Goal: Feedback & Contribution: Leave review/rating

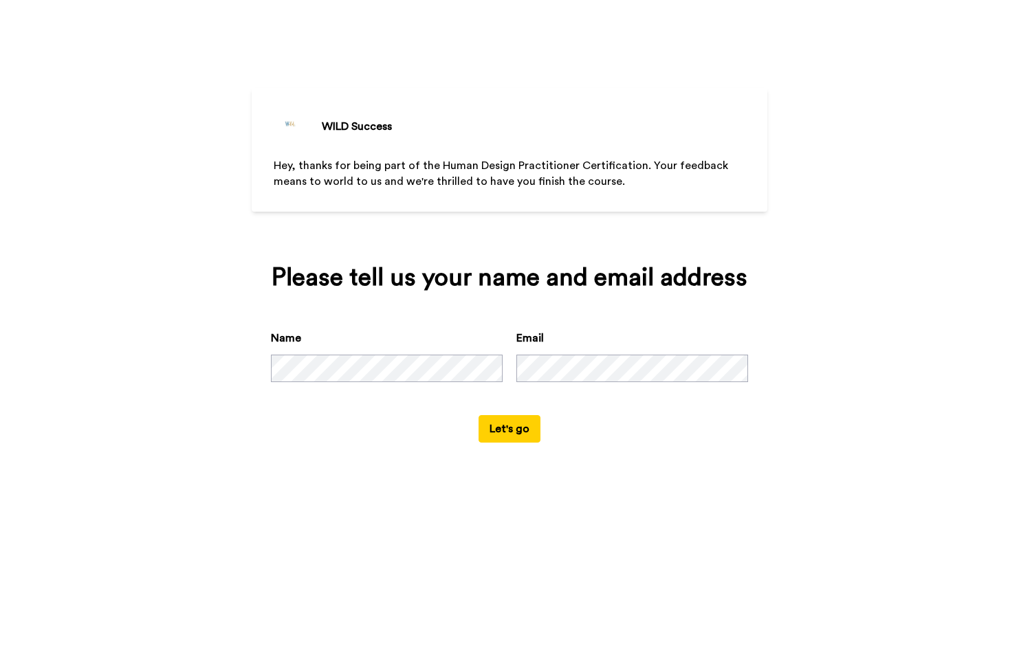
click at [516, 443] on button "Let's go" at bounding box center [509, 428] width 62 height 27
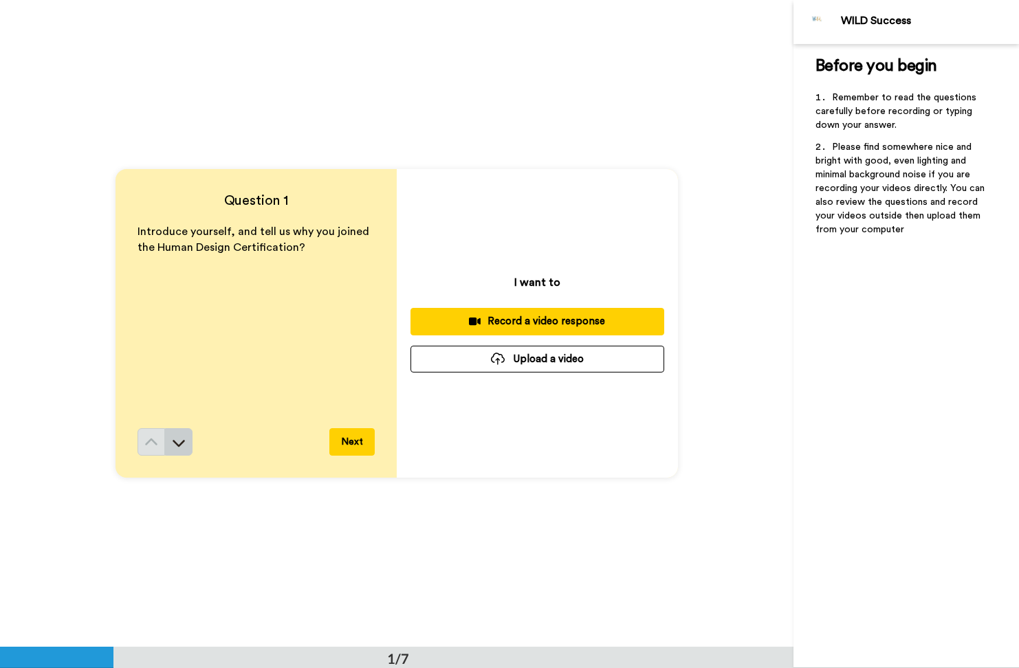
click at [184, 439] on icon at bounding box center [179, 443] width 14 height 14
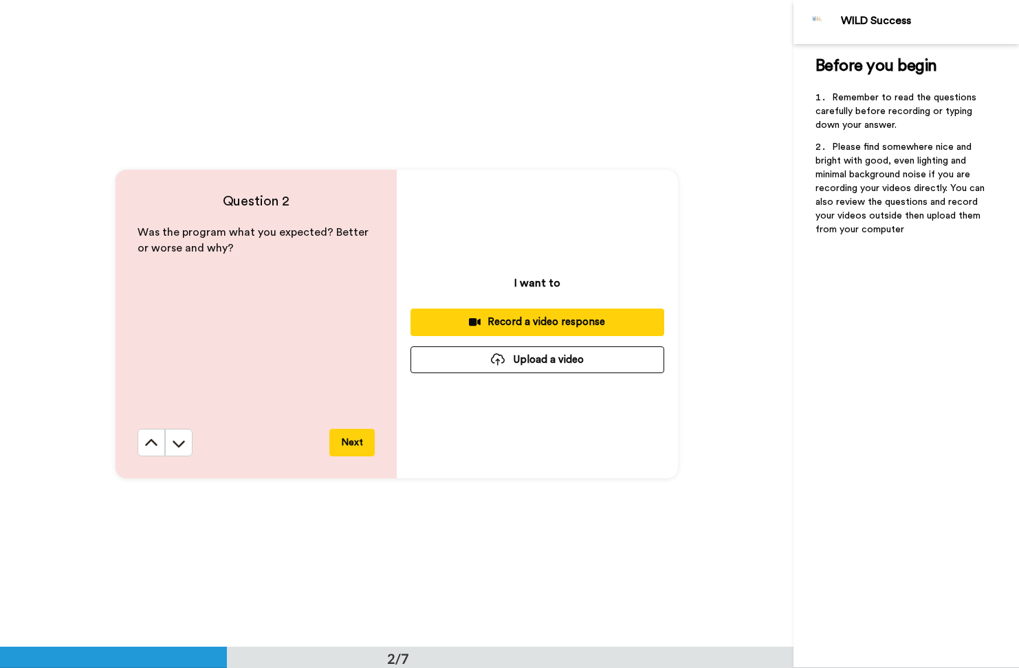
scroll to position [647, 0]
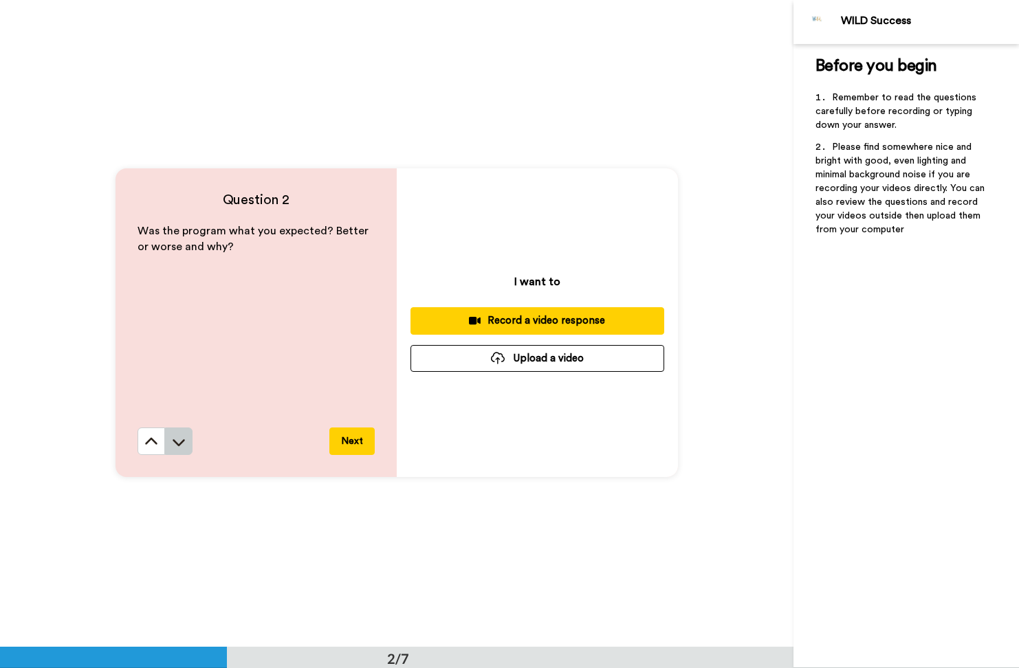
click at [184, 439] on icon at bounding box center [179, 442] width 14 height 14
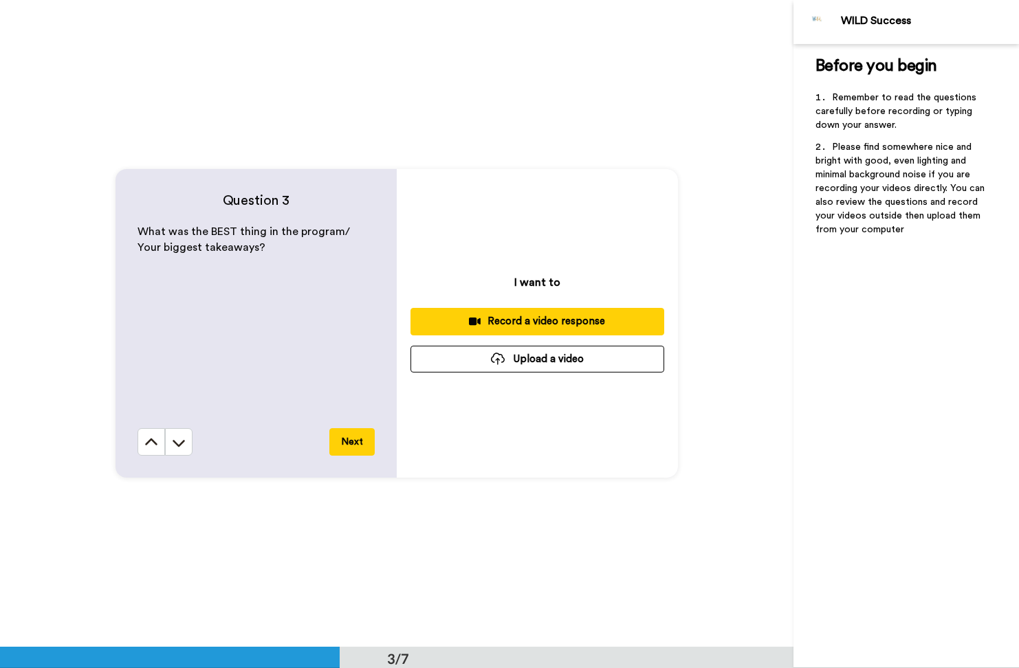
scroll to position [1294, 0]
click at [184, 439] on icon at bounding box center [179, 442] width 14 height 14
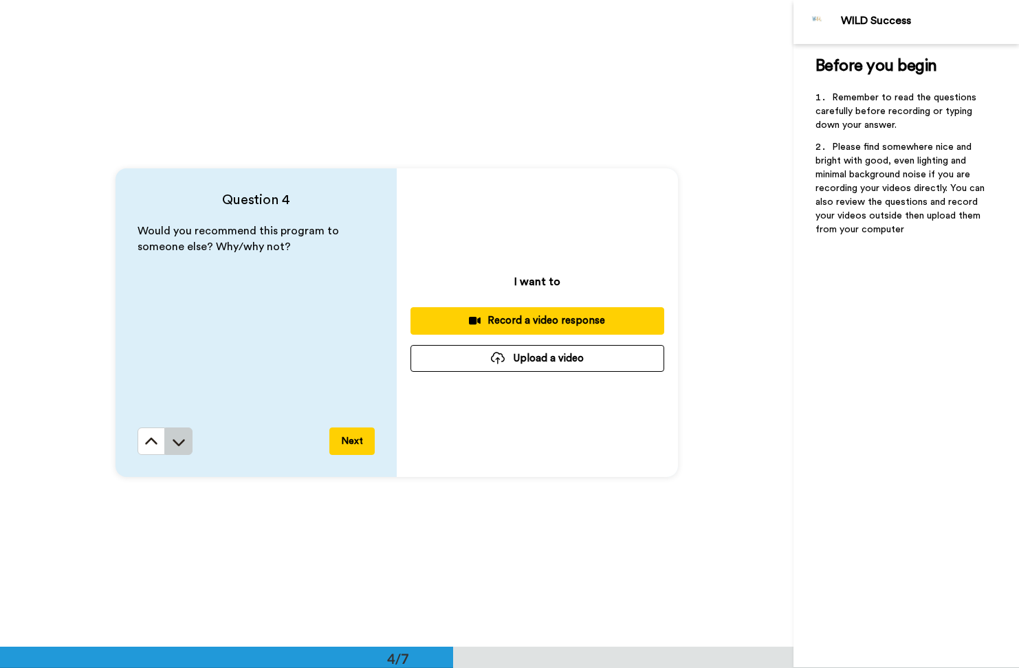
click at [184, 439] on icon at bounding box center [179, 442] width 14 height 14
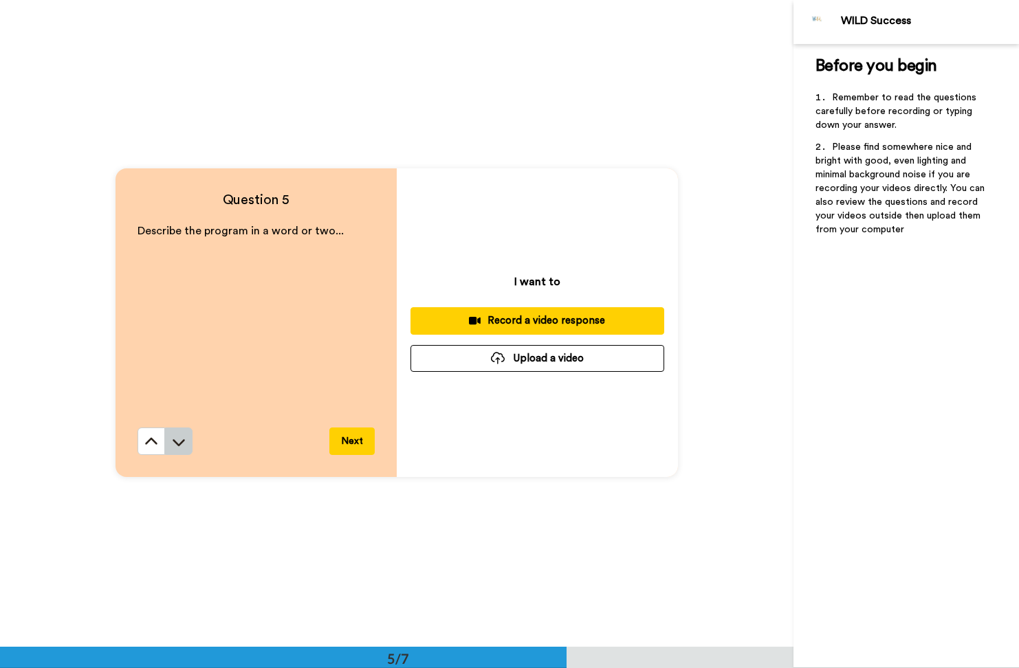
click at [184, 439] on icon at bounding box center [179, 442] width 14 height 14
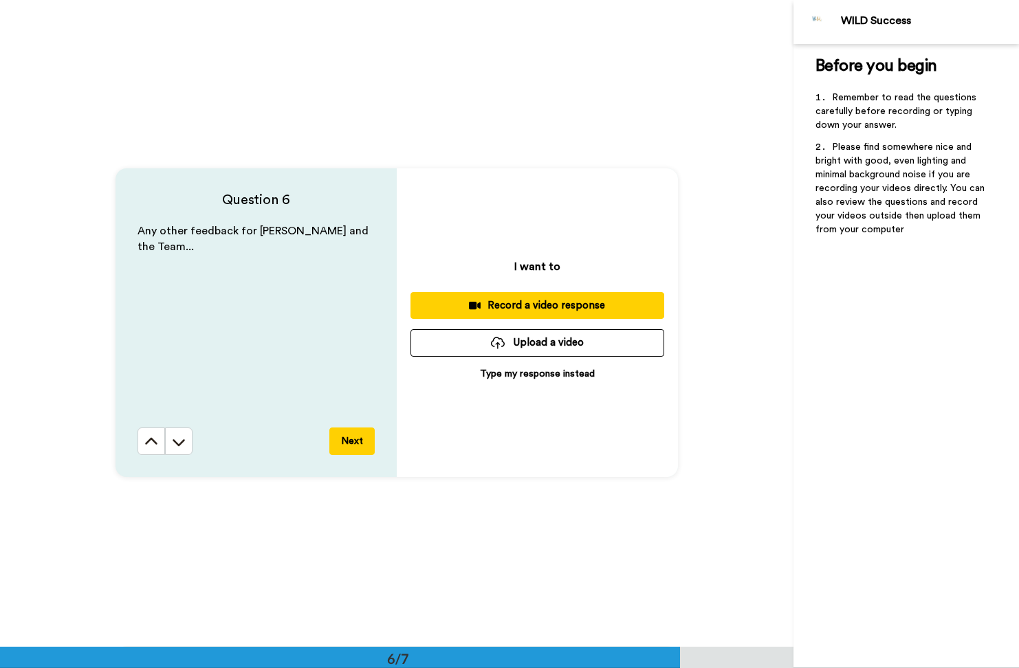
click at [184, 439] on icon at bounding box center [179, 442] width 14 height 14
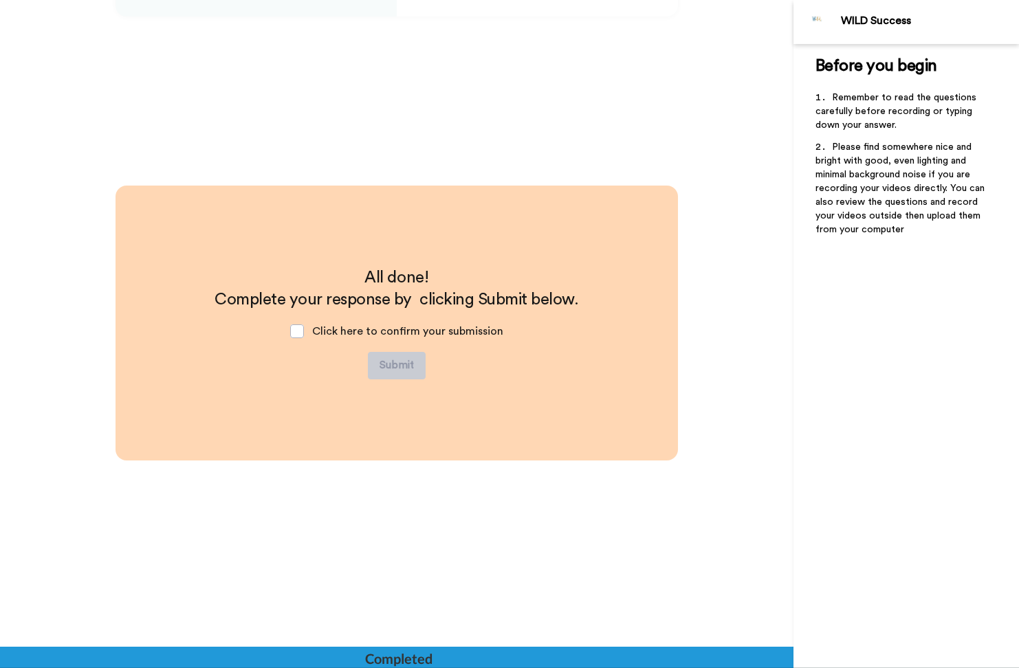
scroll to position [3695, 0]
click at [299, 330] on span at bounding box center [297, 331] width 14 height 14
click at [757, 280] on div "All done! Complete your response by clicking Submit below. Click here to confir…" at bounding box center [396, 509] width 793 height 647
click at [816, 19] on img at bounding box center [817, 21] width 33 height 33
